Goal: Task Accomplishment & Management: Manage account settings

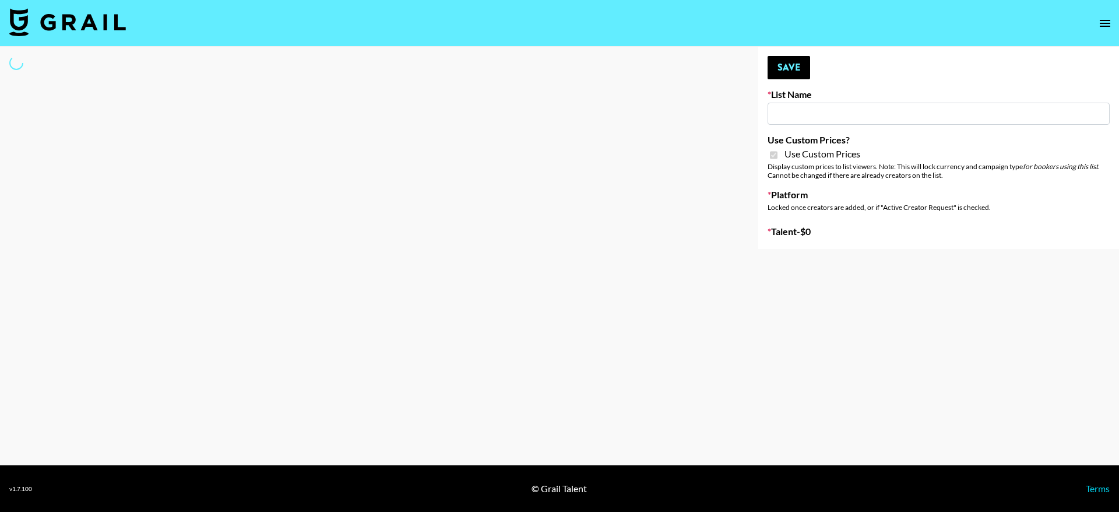
type input "Nippies"
checkbox input "true"
select select "Brand"
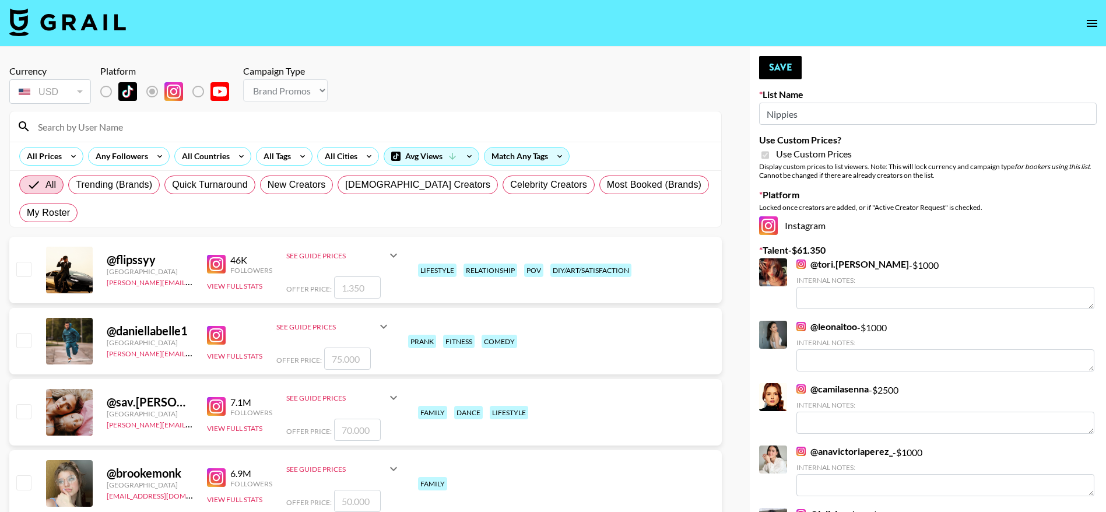
click at [58, 124] on input at bounding box center [372, 126] width 683 height 19
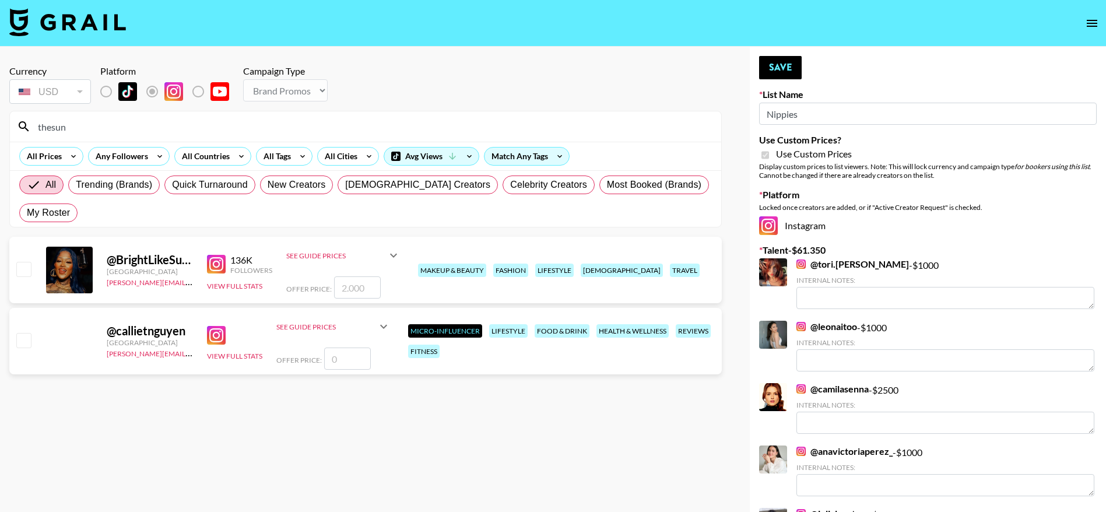
type input "thesun"
click at [25, 269] on input "checkbox" at bounding box center [23, 269] width 14 height 14
checkbox input "true"
type input "2000"
click at [777, 75] on button "Save" at bounding box center [780, 67] width 43 height 23
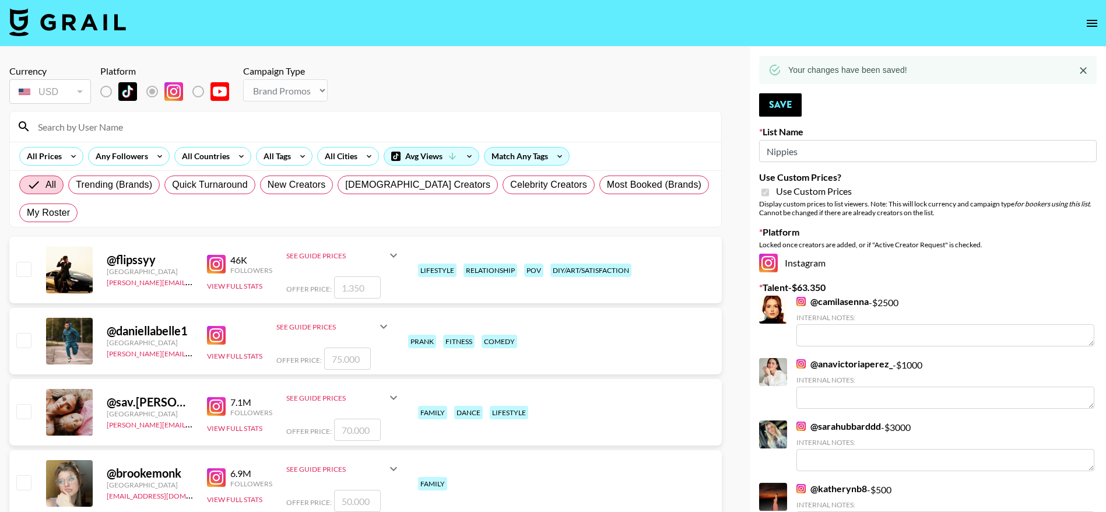
click at [59, 137] on div at bounding box center [365, 126] width 711 height 30
click at [41, 116] on div at bounding box center [365, 126] width 711 height 30
click at [55, 127] on input at bounding box center [372, 126] width 683 height 19
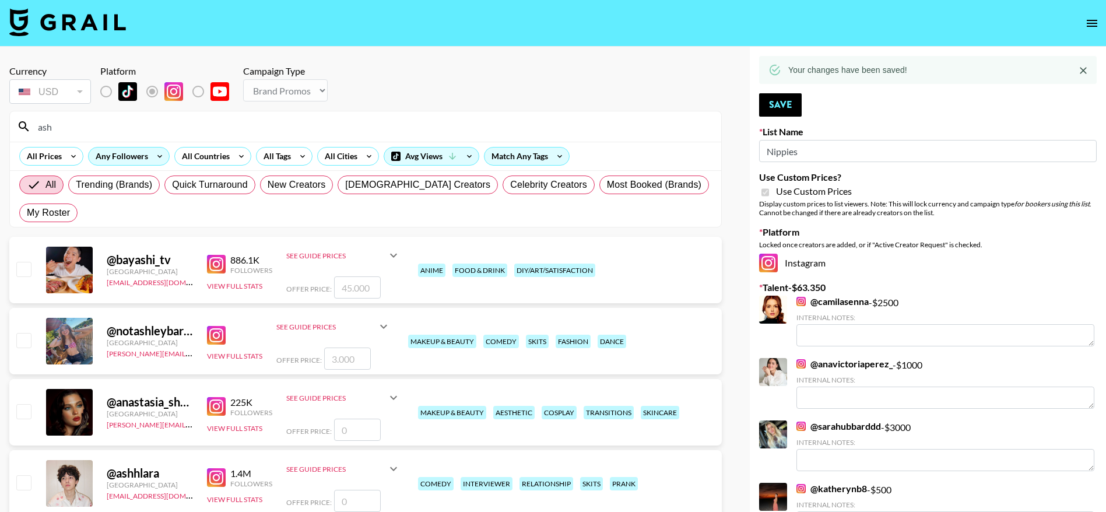
type input "ashleyn"
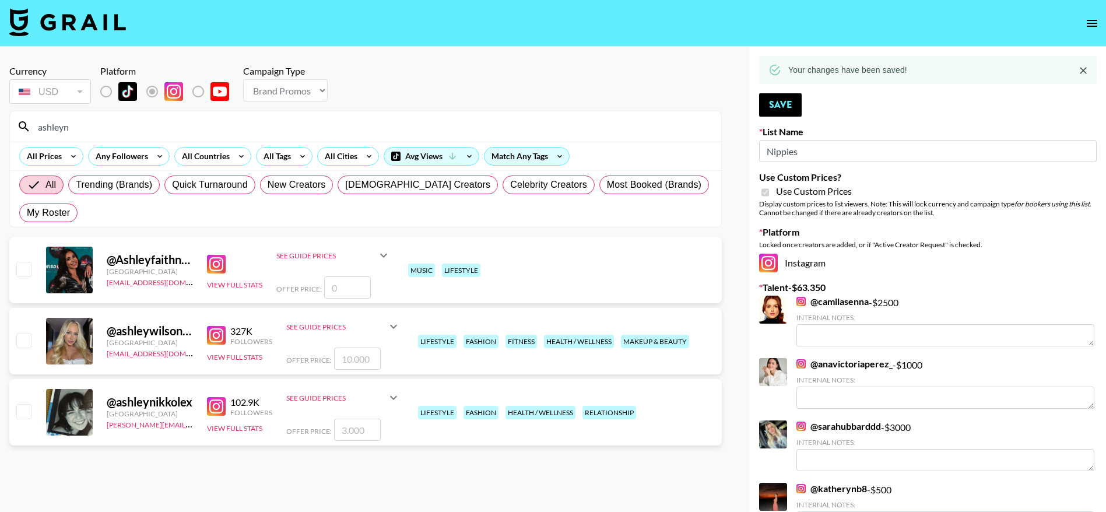
click at [26, 266] on input "checkbox" at bounding box center [23, 269] width 14 height 14
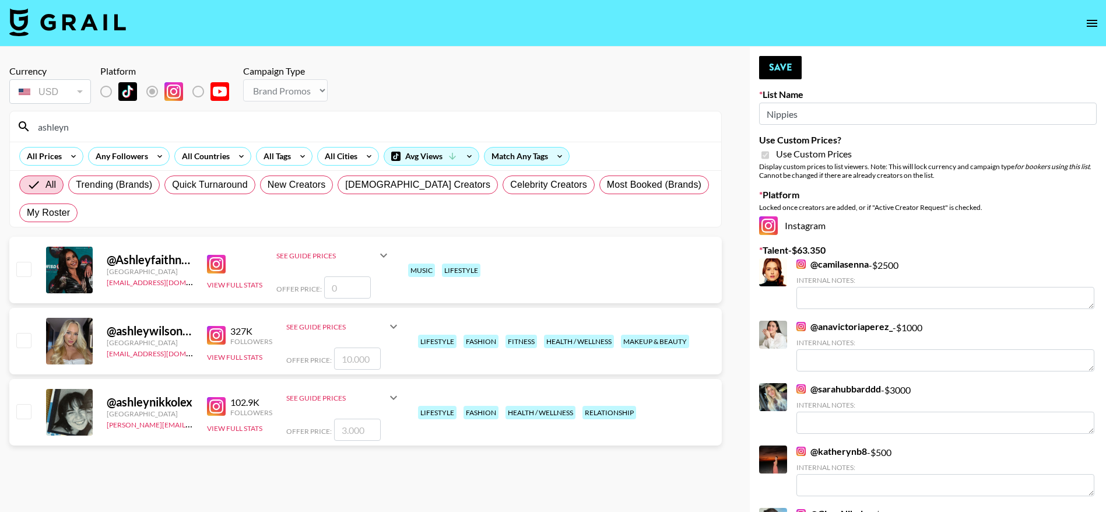
click at [26, 266] on input "checkbox" at bounding box center [23, 269] width 14 height 14
checkbox input "false"
click at [27, 416] on input "checkbox" at bounding box center [23, 411] width 14 height 14
checkbox input "true"
type input "3000"
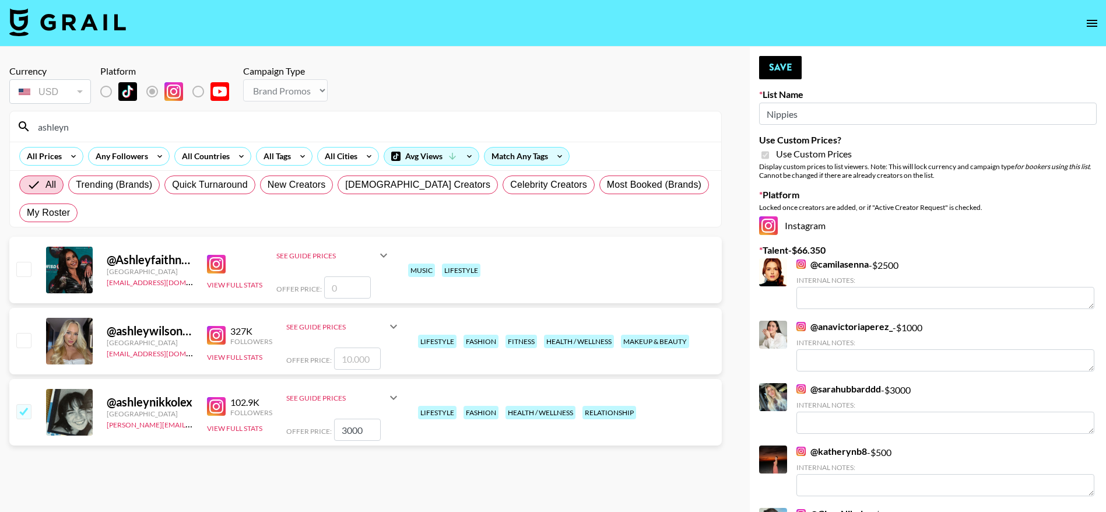
click at [344, 430] on input "3000" at bounding box center [357, 429] width 47 height 22
checkbox input "false"
checkbox input "true"
type input "2500"
click at [778, 65] on button "Save" at bounding box center [780, 67] width 43 height 23
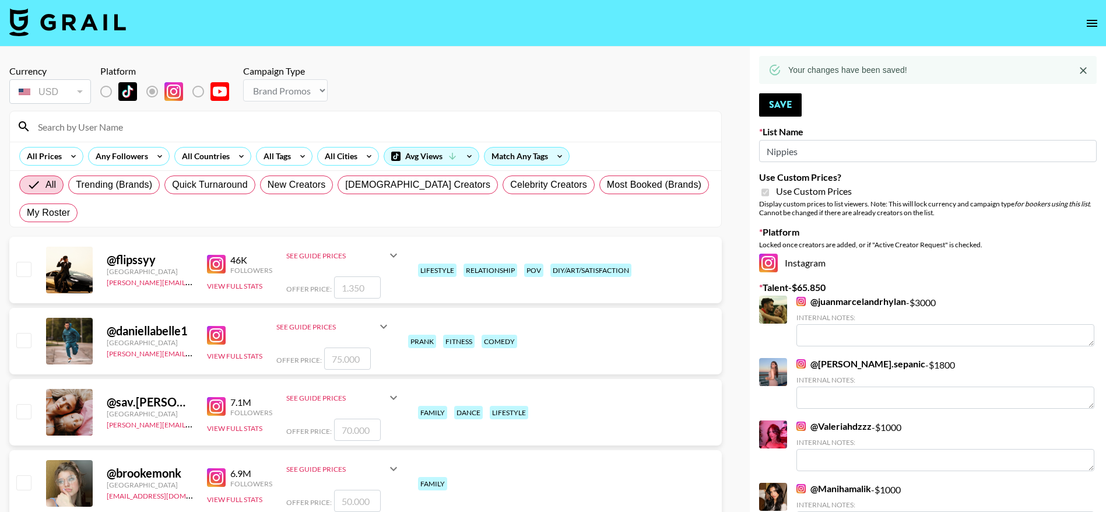
click at [59, 127] on input at bounding box center [372, 126] width 683 height 19
type input "tarah"
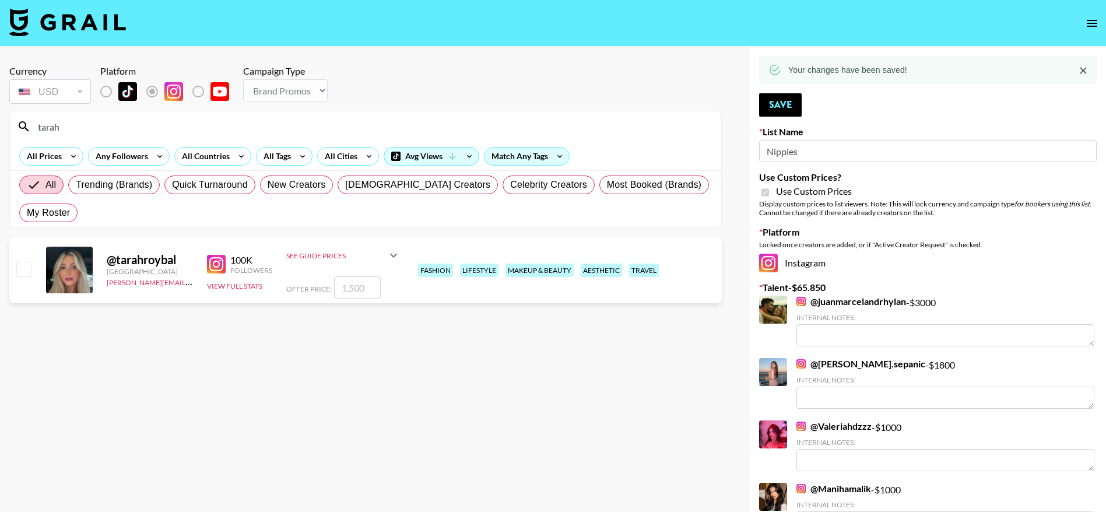
click at [22, 270] on input "checkbox" at bounding box center [23, 269] width 14 height 14
checkbox input "true"
type input "1500"
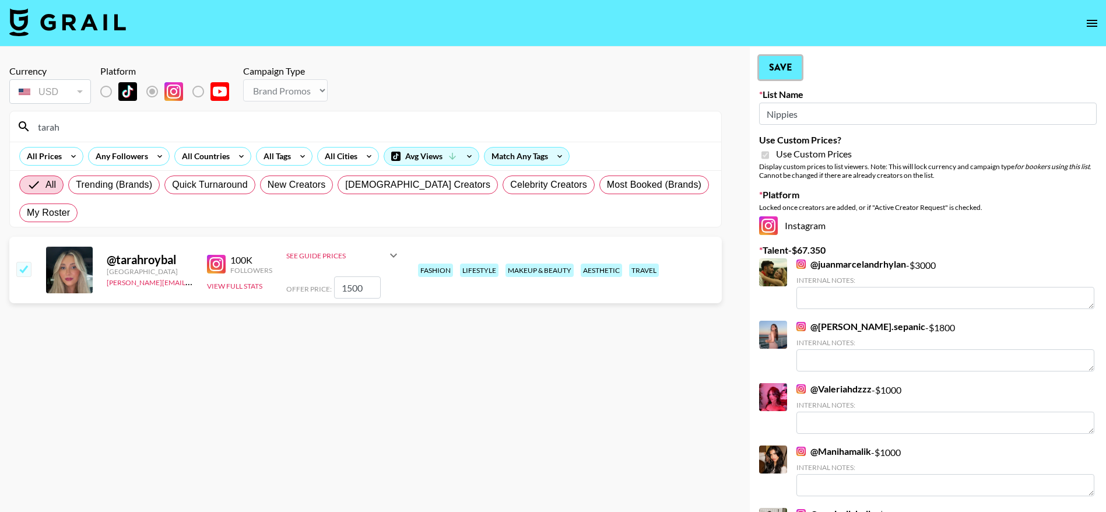
click at [789, 56] on button "Save" at bounding box center [780, 67] width 43 height 23
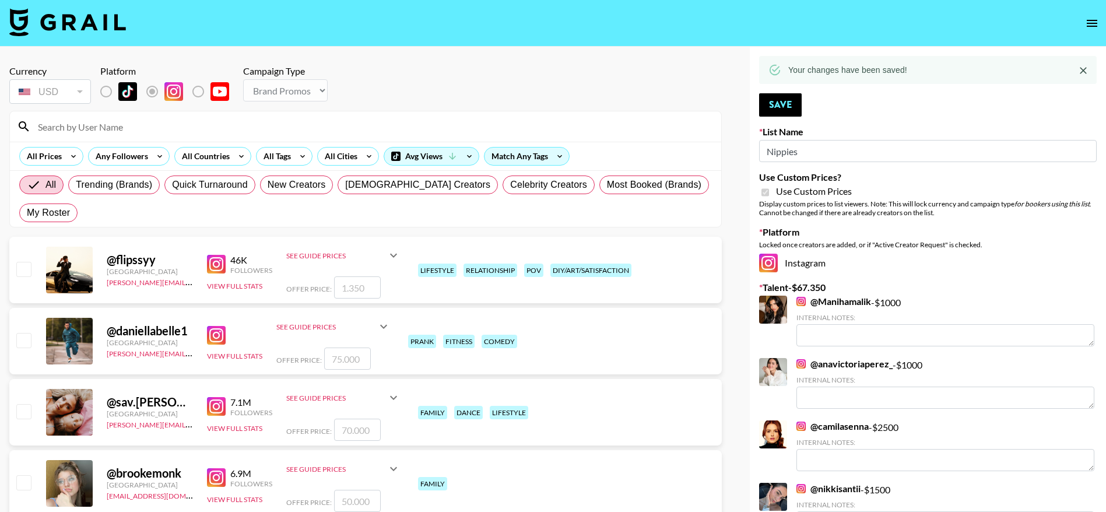
click at [58, 125] on input at bounding box center [372, 126] width 683 height 19
type input "badba"
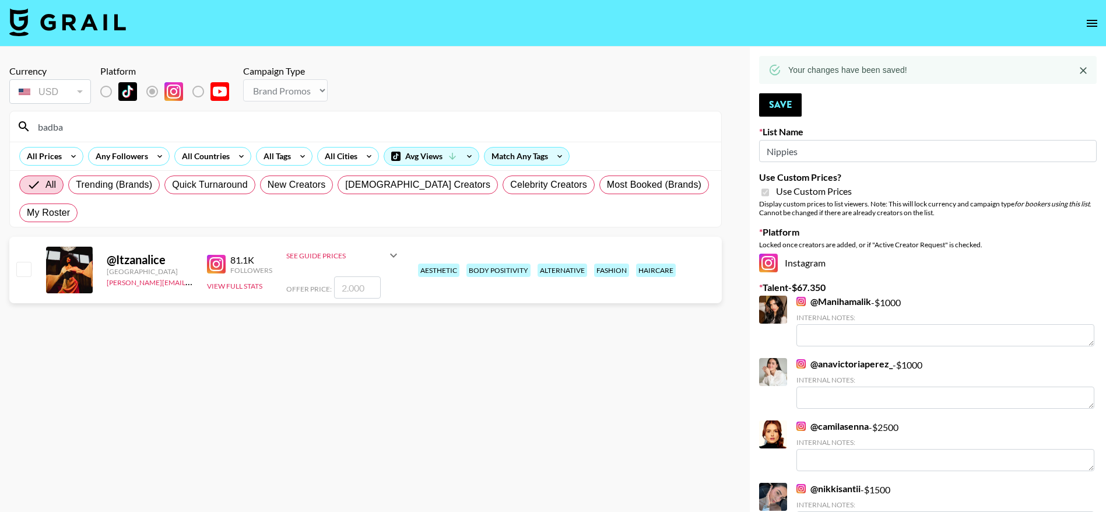
click at [23, 275] on input "checkbox" at bounding box center [23, 269] width 14 height 14
checkbox input "true"
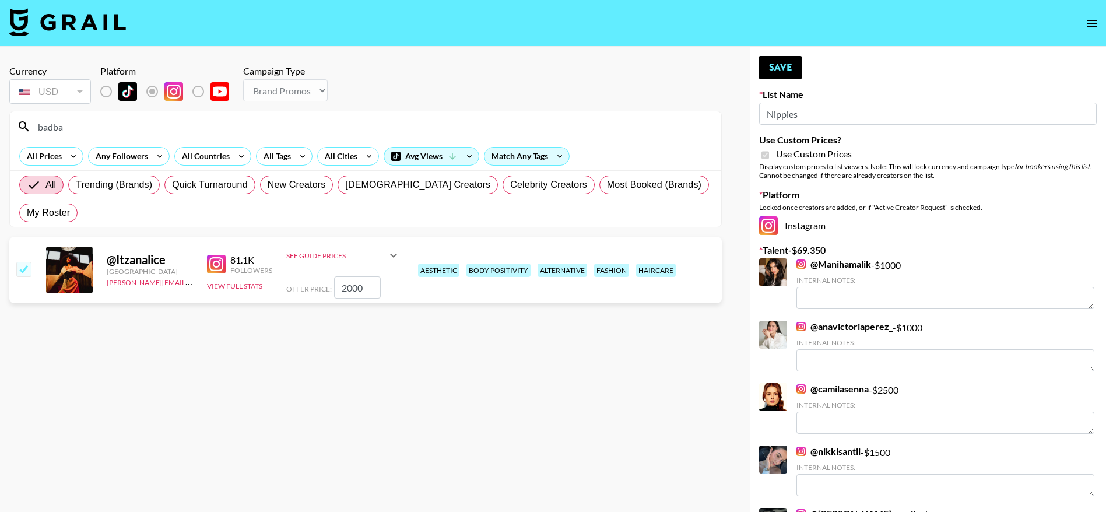
drag, startPoint x: 367, startPoint y: 287, endPoint x: 314, endPoint y: 293, distance: 53.3
click at [314, 293] on div "Offer Price: 2000" at bounding box center [343, 287] width 114 height 22
type input "1500"
click at [781, 66] on button "Save" at bounding box center [780, 67] width 43 height 23
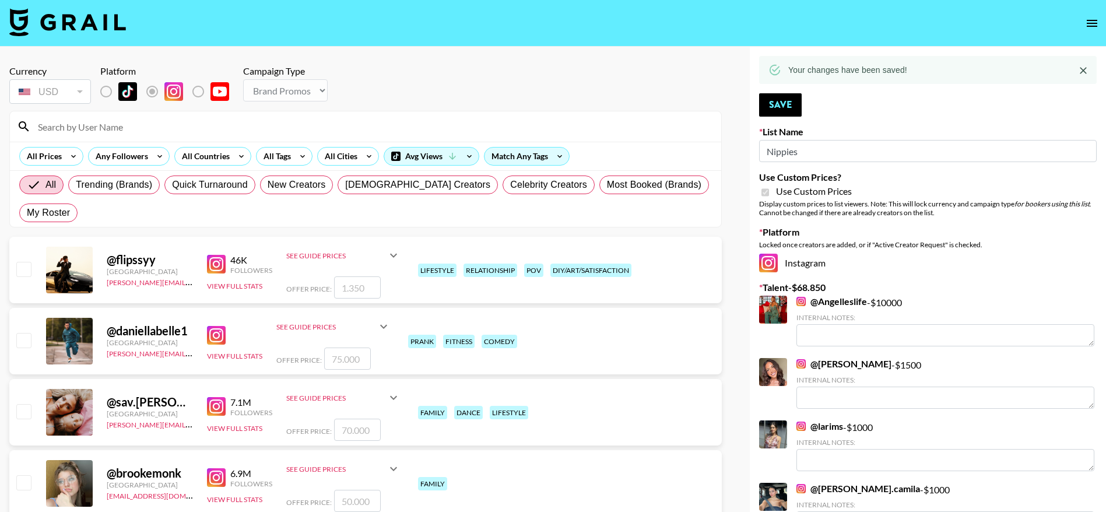
drag, startPoint x: 89, startPoint y: 146, endPoint x: 67, endPoint y: 129, distance: 27.4
click at [67, 129] on input at bounding box center [372, 126] width 683 height 19
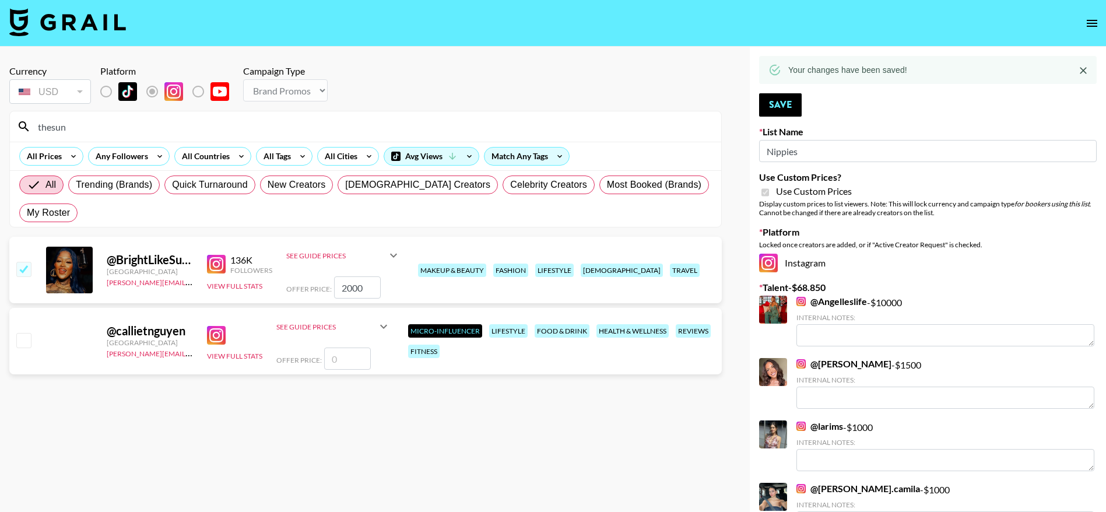
type input "thesun"
drag, startPoint x: 364, startPoint y: 292, endPoint x: 278, endPoint y: 285, distance: 86.0
click at [278, 285] on div "@ BrightLikeSunny [GEOGRAPHIC_DATA] [PERSON_NAME][EMAIL_ADDRESS][DOMAIN_NAME] 1…" at bounding box center [365, 270] width 712 height 66
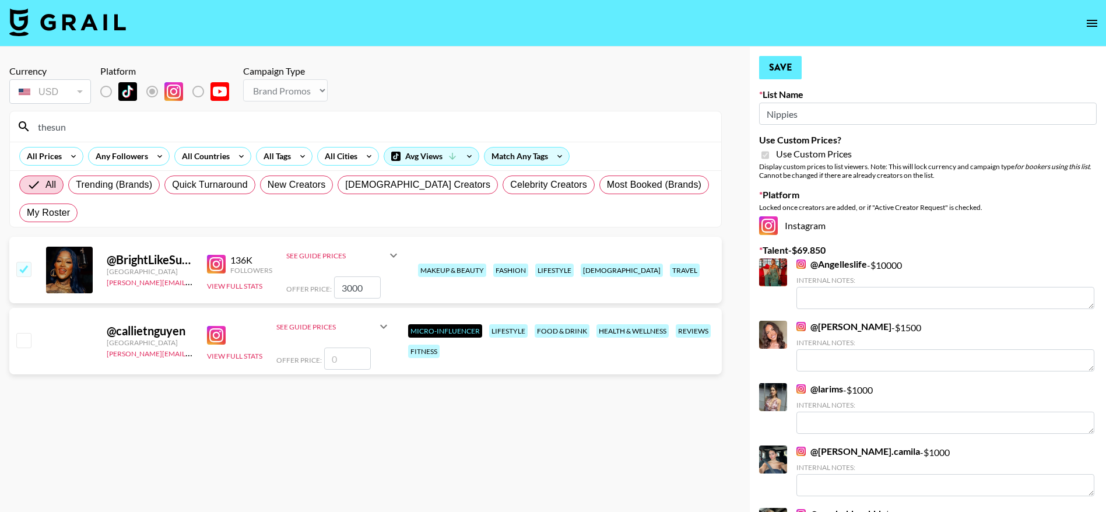
type input "3000"
click at [772, 65] on button "Save" at bounding box center [780, 67] width 43 height 23
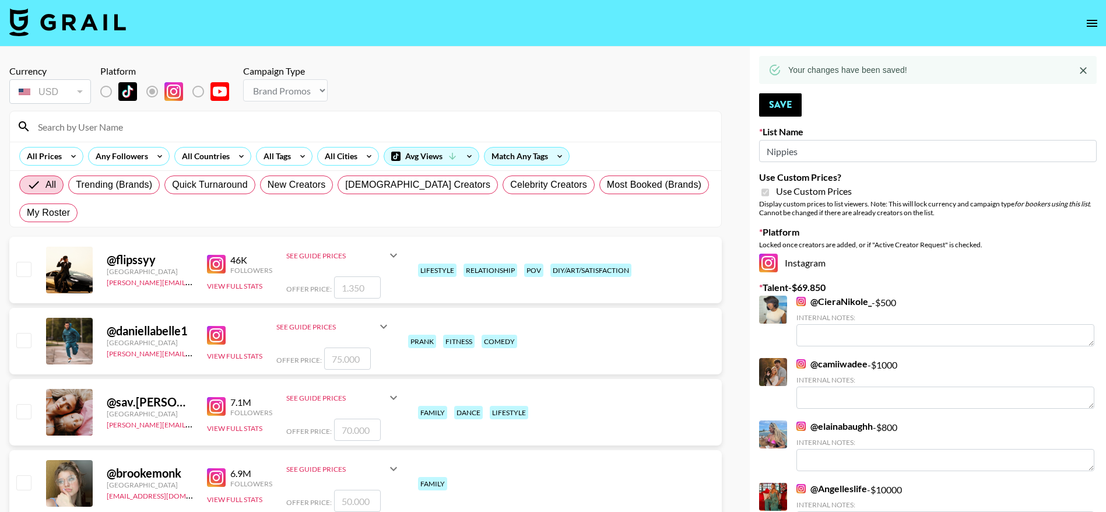
click at [66, 129] on input at bounding box center [372, 126] width 683 height 19
type input "ashleyn"
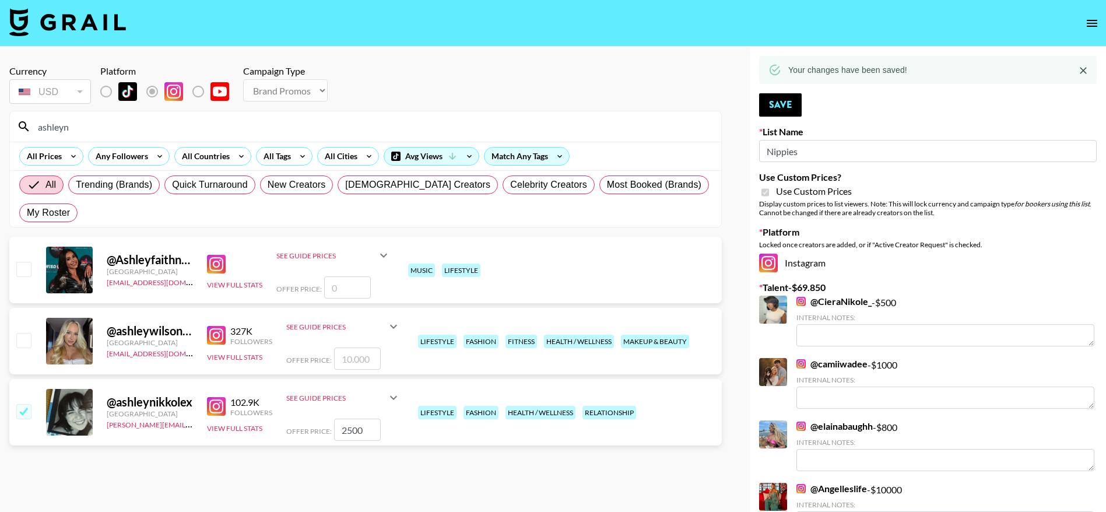
drag, startPoint x: 364, startPoint y: 430, endPoint x: 324, endPoint y: 430, distance: 40.2
click at [324, 430] on div "Offer Price: 2500" at bounding box center [343, 429] width 114 height 22
click at [784, 109] on button "Save" at bounding box center [780, 104] width 43 height 23
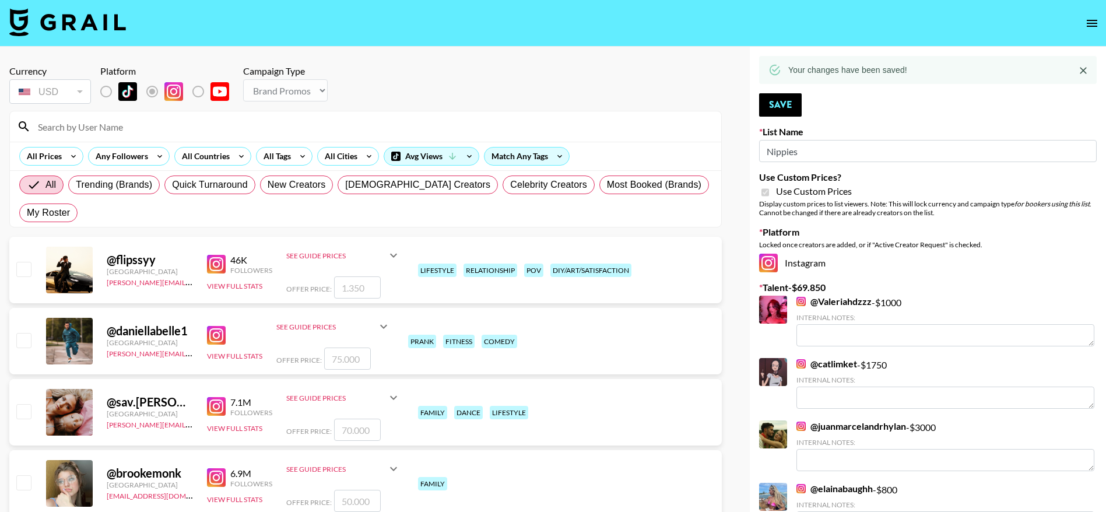
click at [319, 124] on input at bounding box center [372, 126] width 683 height 19
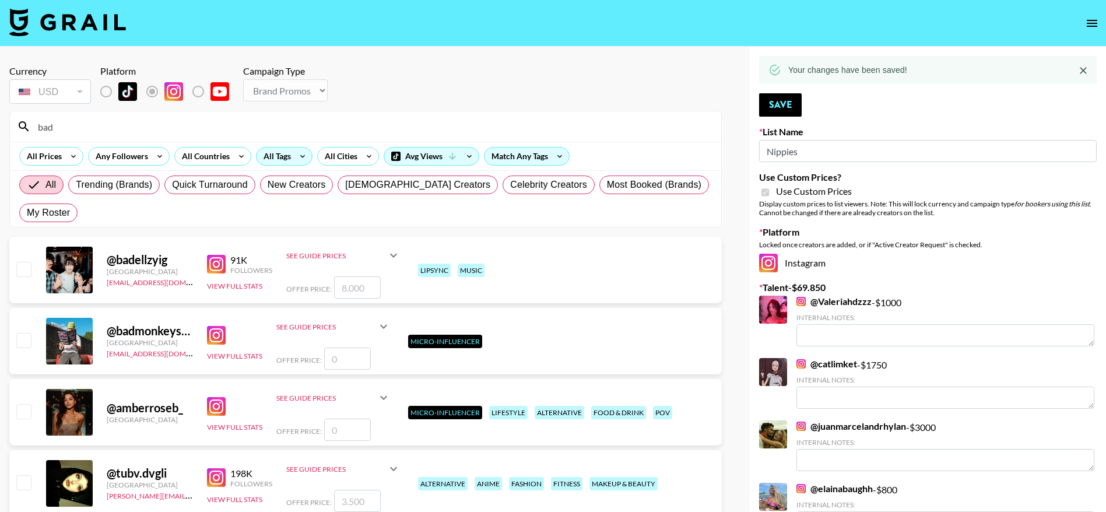
type input "badbaby"
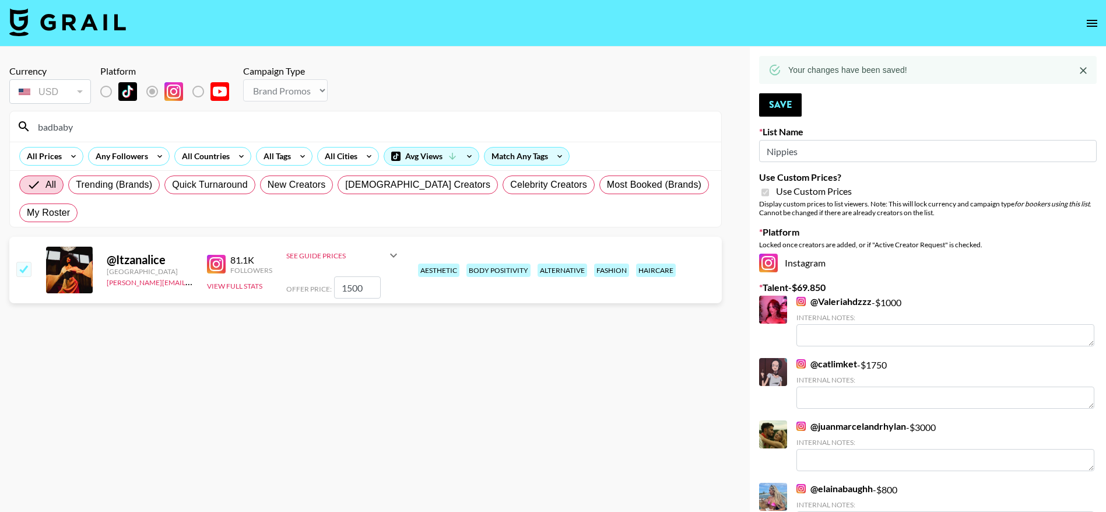
drag, startPoint x: 372, startPoint y: 284, endPoint x: 319, endPoint y: 290, distance: 53.9
click at [319, 290] on div "Offer Price: 1500" at bounding box center [343, 287] width 114 height 22
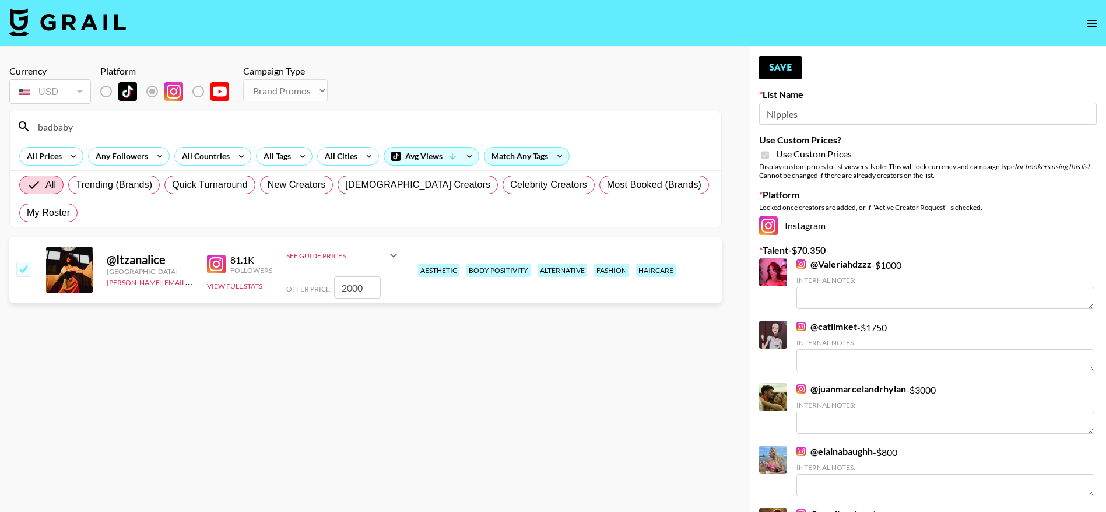
type input "2000"
click at [787, 66] on button "Save" at bounding box center [780, 67] width 43 height 23
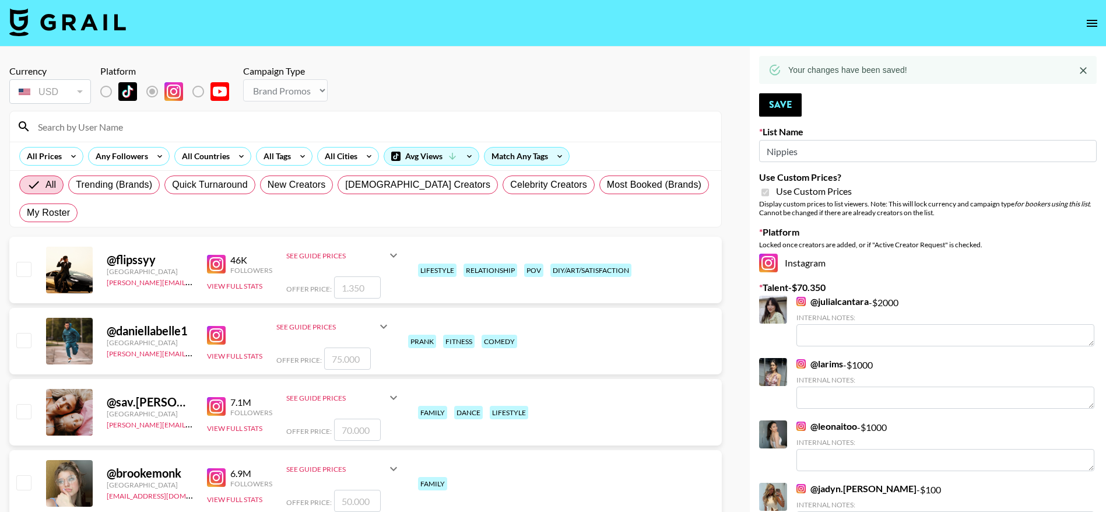
click at [152, 126] on input at bounding box center [372, 126] width 683 height 19
type input "tarah"
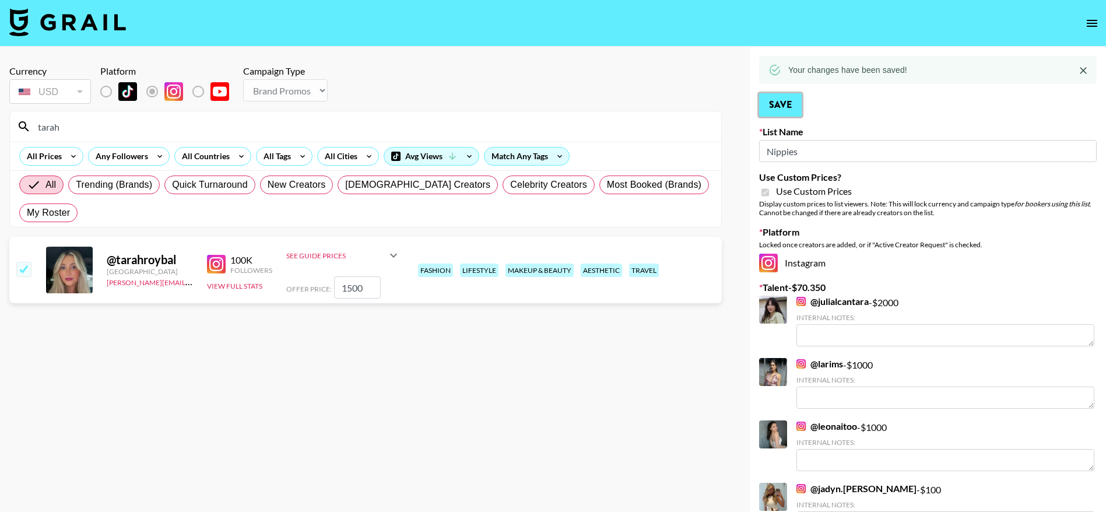
click at [785, 107] on button "Save" at bounding box center [780, 104] width 43 height 23
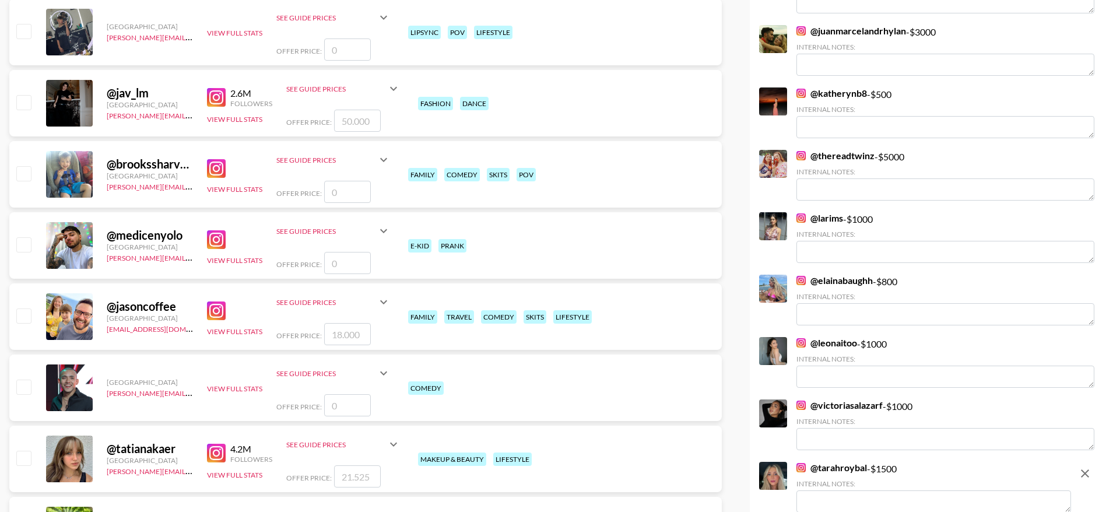
scroll to position [1519, 0]
